Goal: Navigation & Orientation: Understand site structure

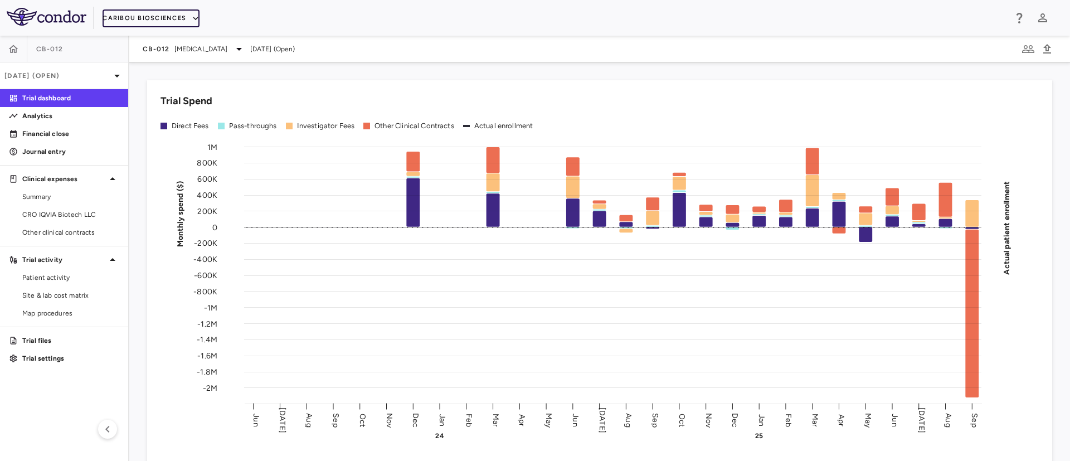
click at [191, 11] on button "Caribou Biosciences" at bounding box center [151, 18] width 97 height 18
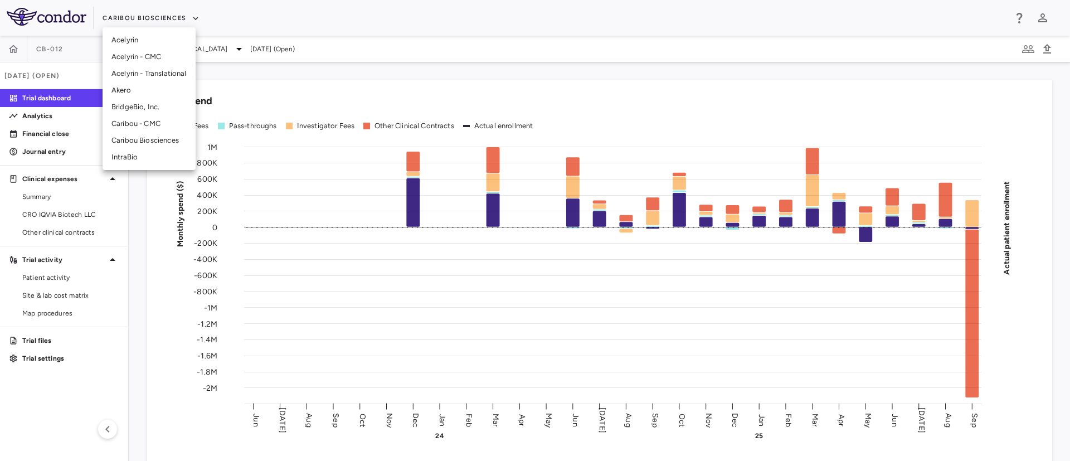
click at [142, 110] on li "BridgeBio, Inc." at bounding box center [149, 107] width 93 height 17
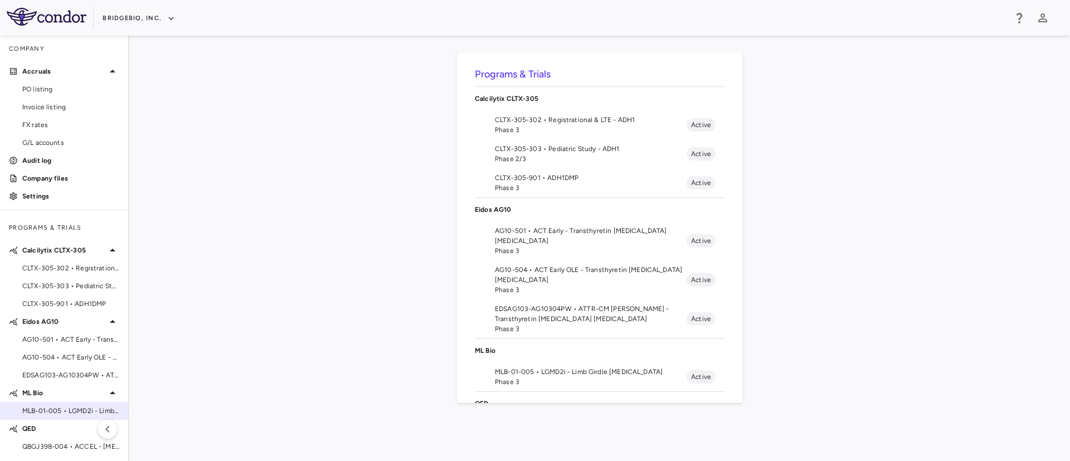
click at [62, 414] on span "MLB-01-005 • LGMD2i - Limb Girdle [MEDICAL_DATA]" at bounding box center [70, 411] width 97 height 10
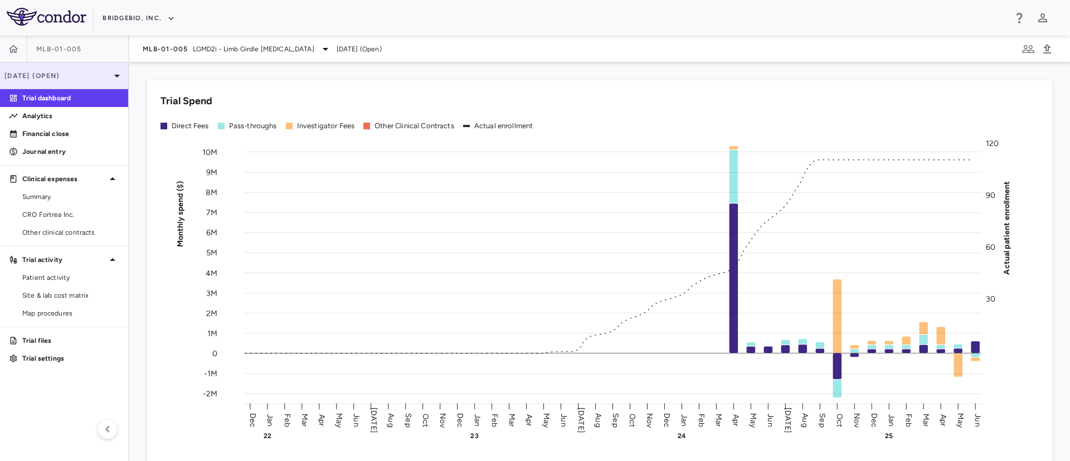
click at [67, 76] on p "[DATE] (Open)" at bounding box center [57, 76] width 106 height 10
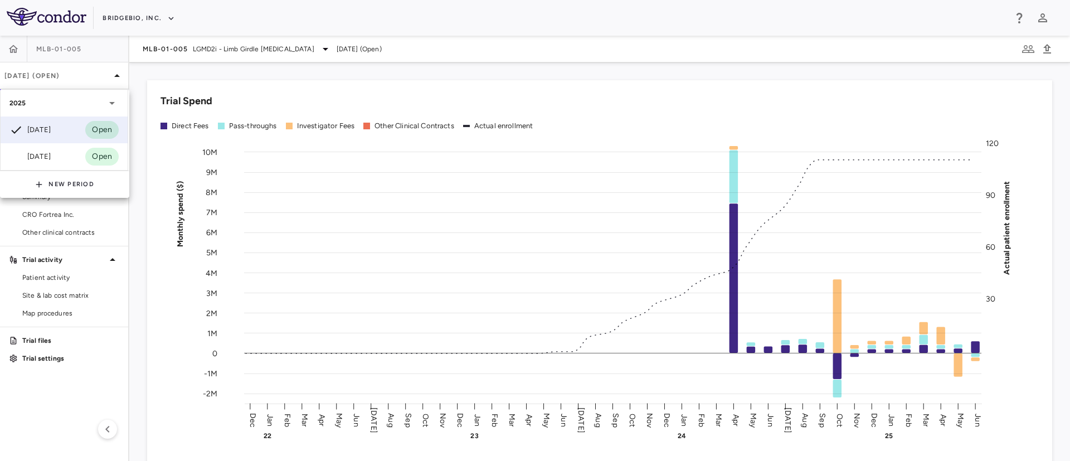
click at [110, 101] on icon at bounding box center [111, 102] width 13 height 13
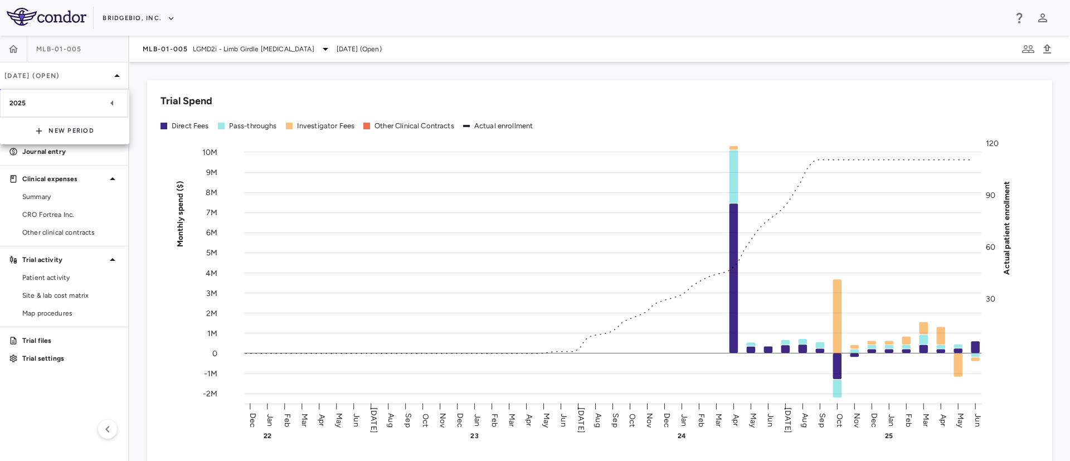
click at [110, 101] on icon at bounding box center [111, 102] width 13 height 13
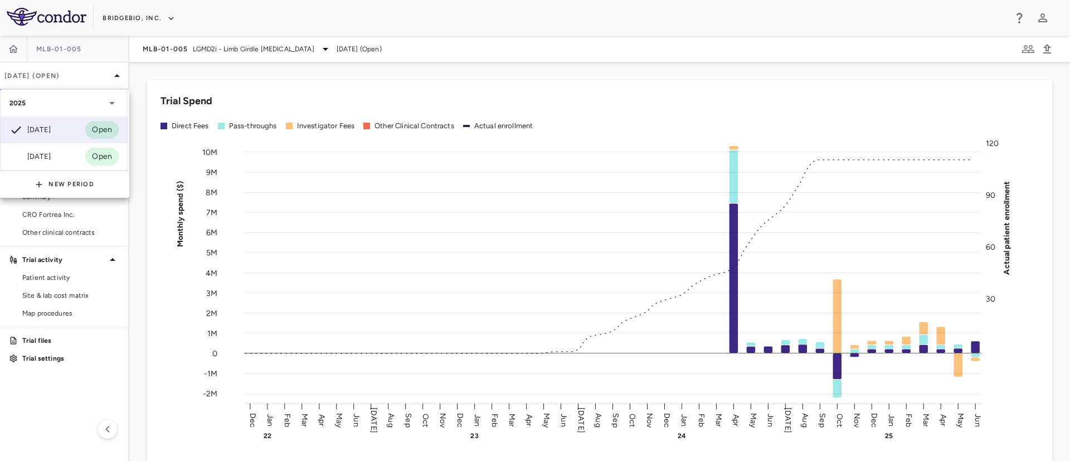
click at [55, 280] on div at bounding box center [535, 230] width 1070 height 461
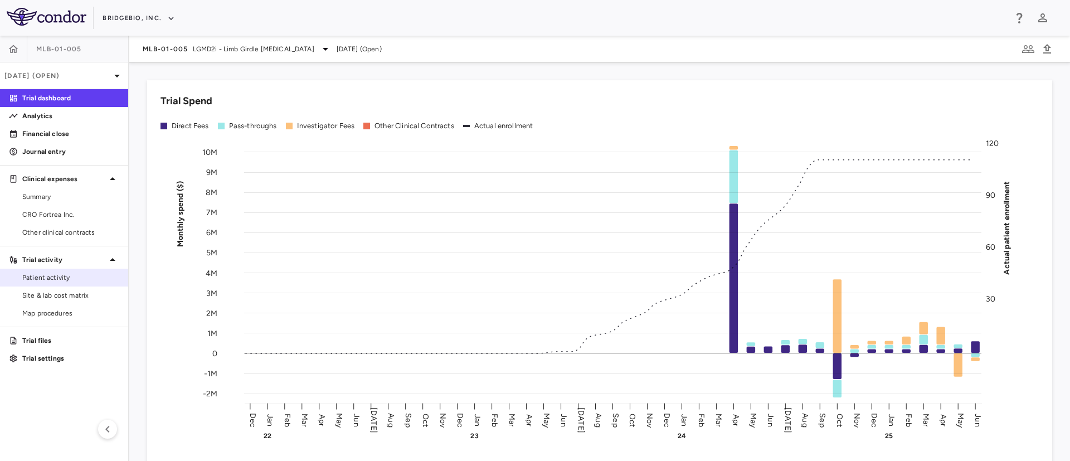
click at [55, 280] on span "Patient activity" at bounding box center [70, 278] width 97 height 10
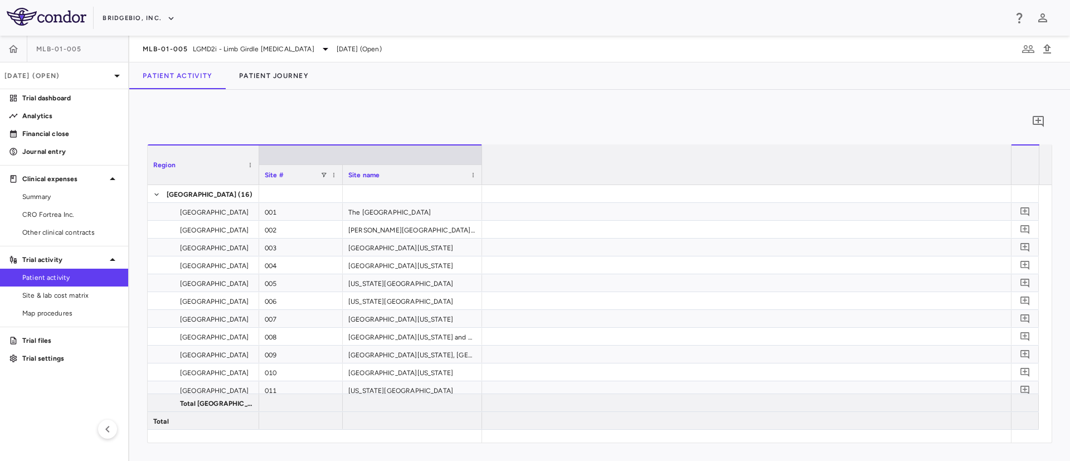
scroll to position [0, 2760]
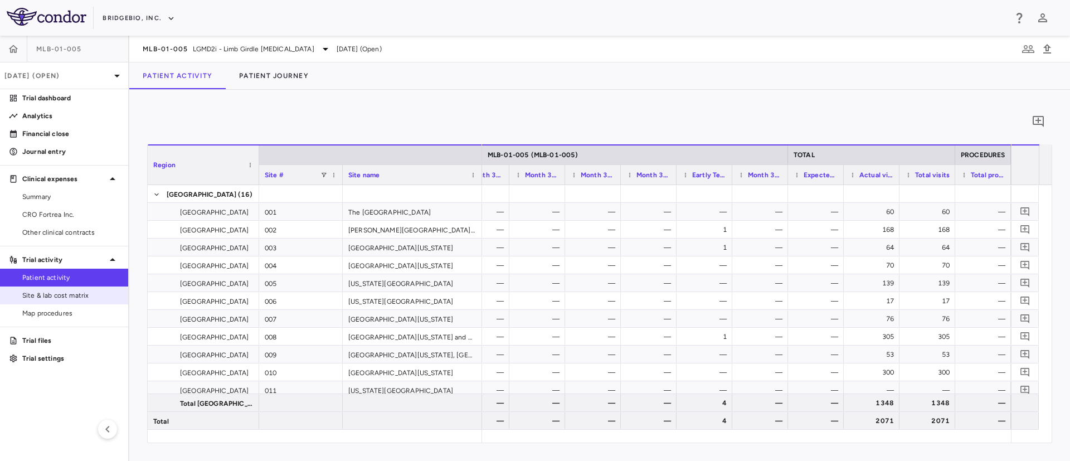
click at [62, 299] on span "Site & lab cost matrix" at bounding box center [70, 295] width 97 height 10
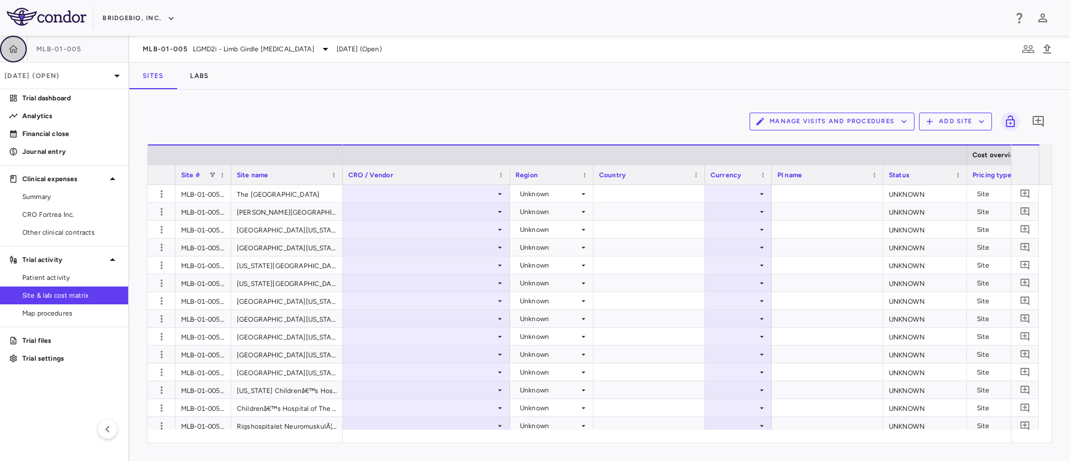
click at [12, 50] on icon "button" at bounding box center [13, 49] width 9 height 8
